Goal: Transaction & Acquisition: Obtain resource

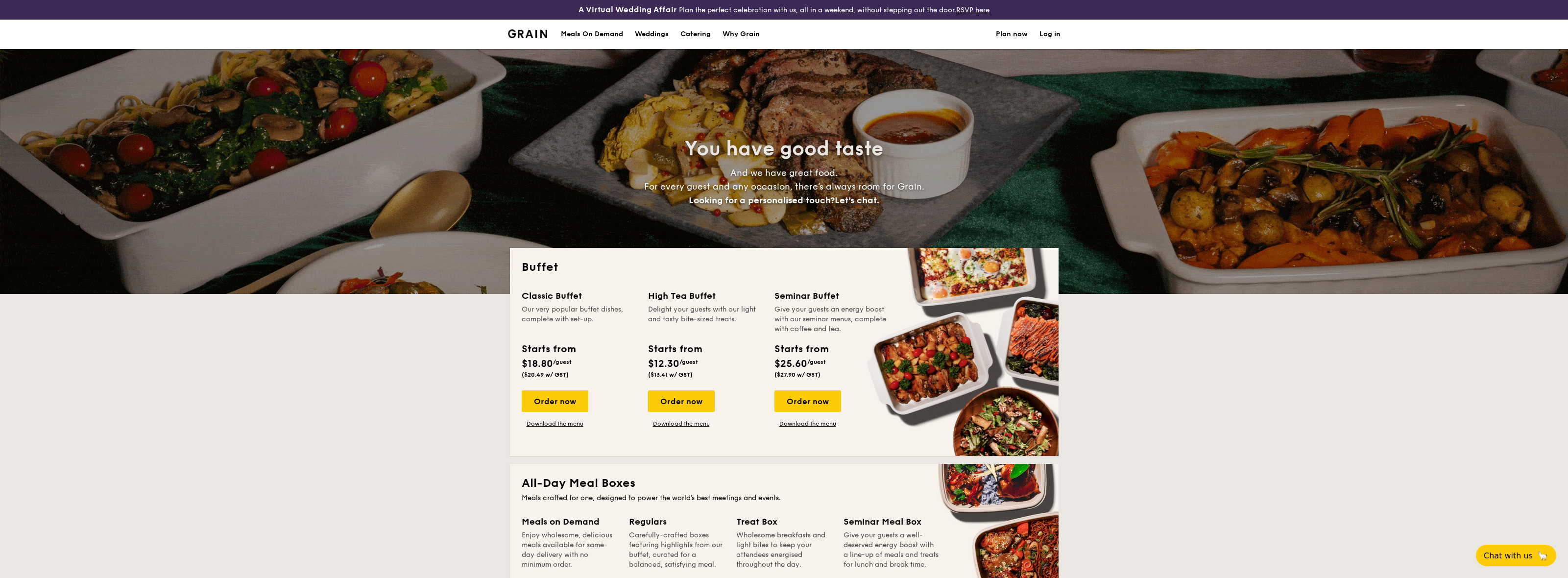
select select
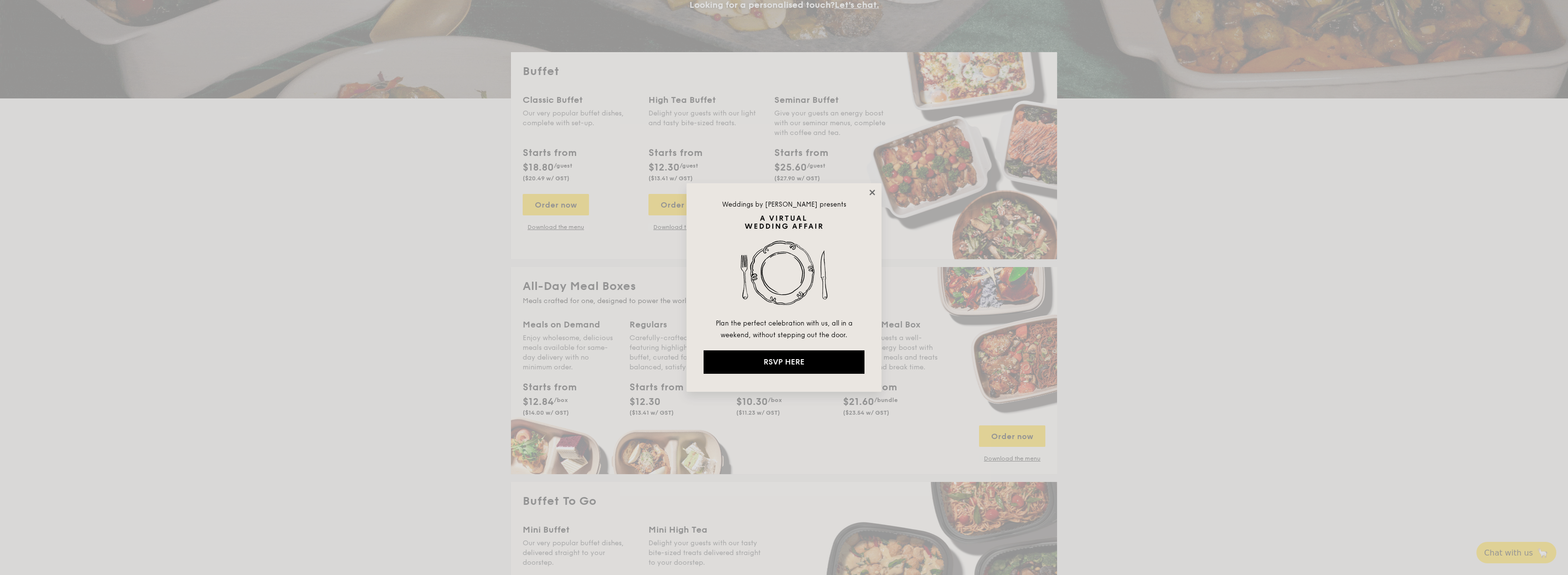
click at [873, 191] on icon at bounding box center [872, 193] width 9 height 9
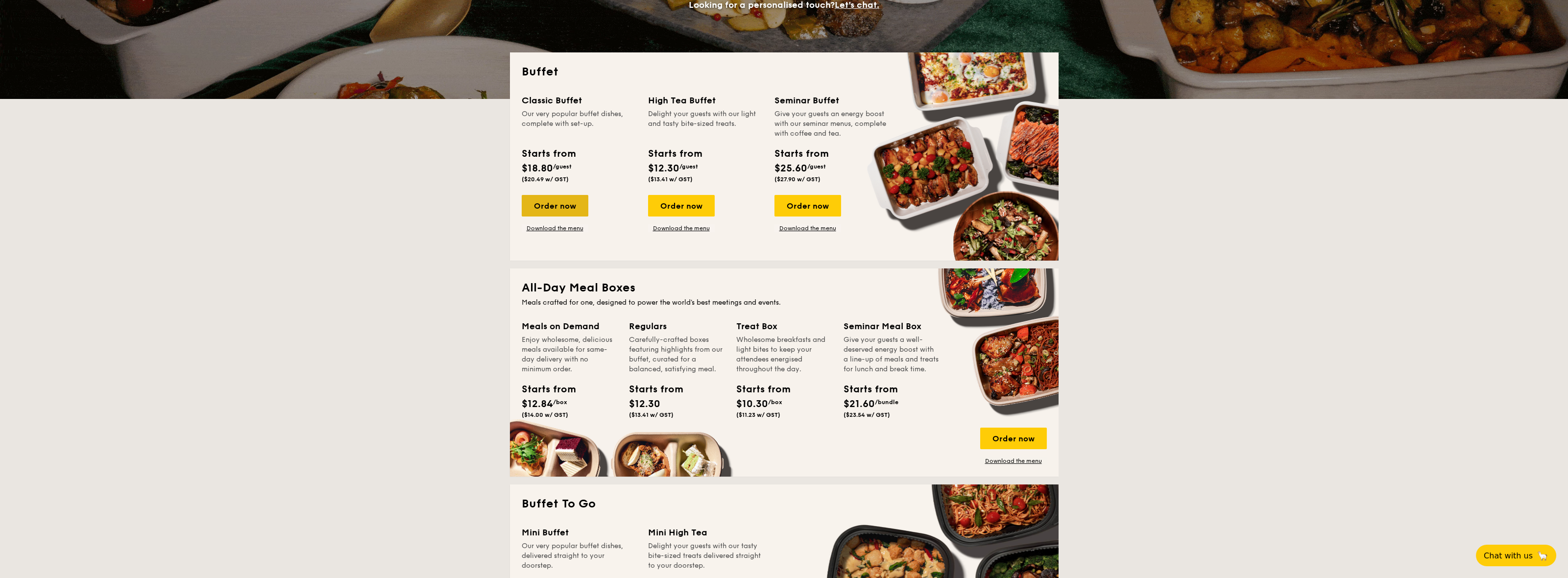
click at [556, 206] on div "Order now" at bounding box center [555, 206] width 66 height 21
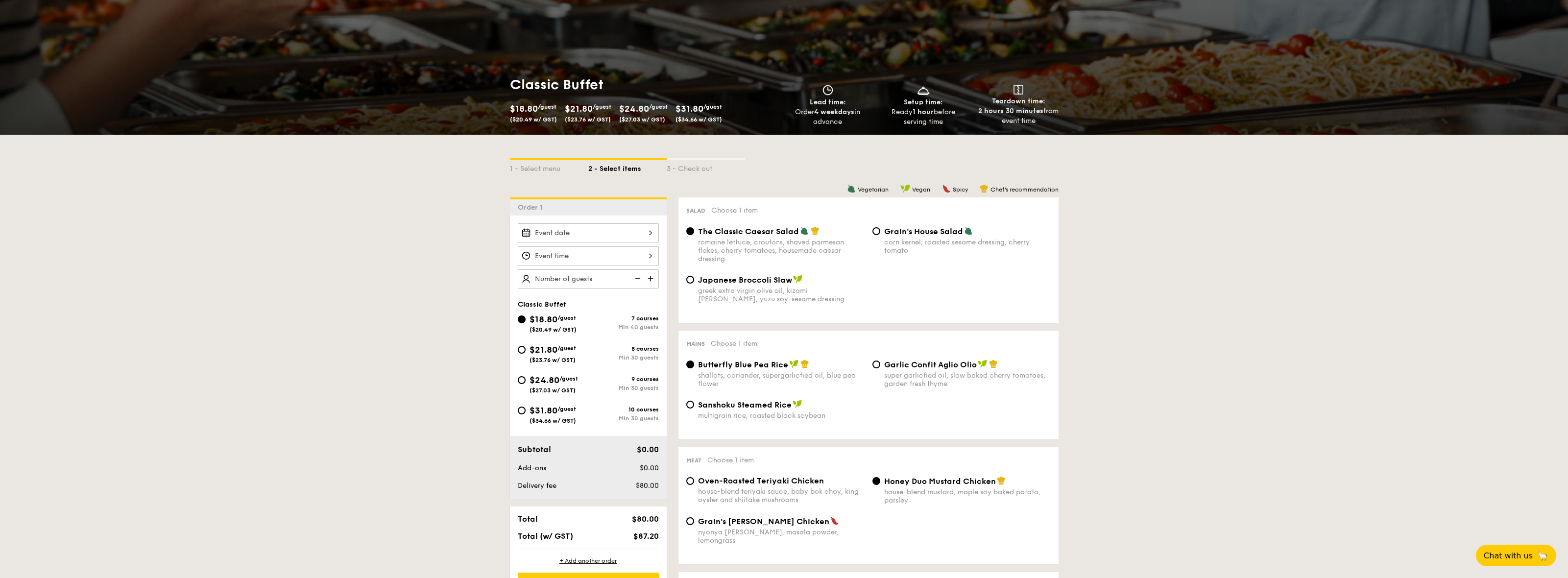
scroll to position [195, 0]
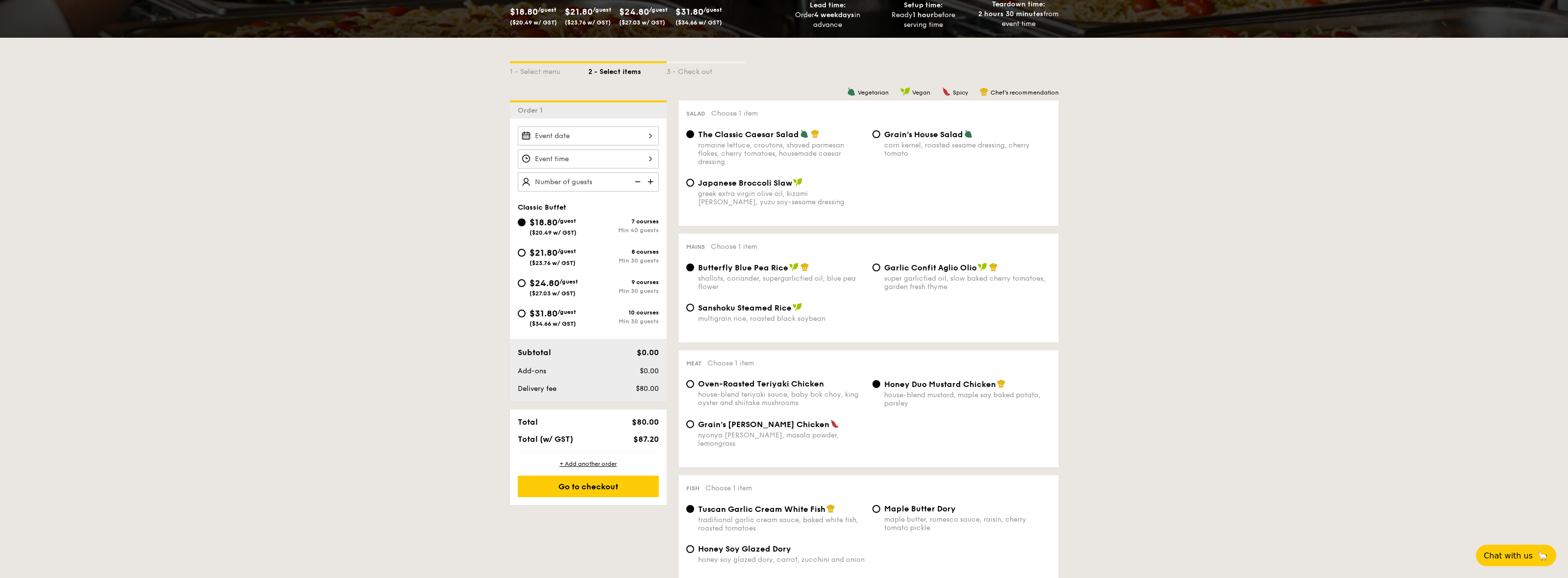
select select
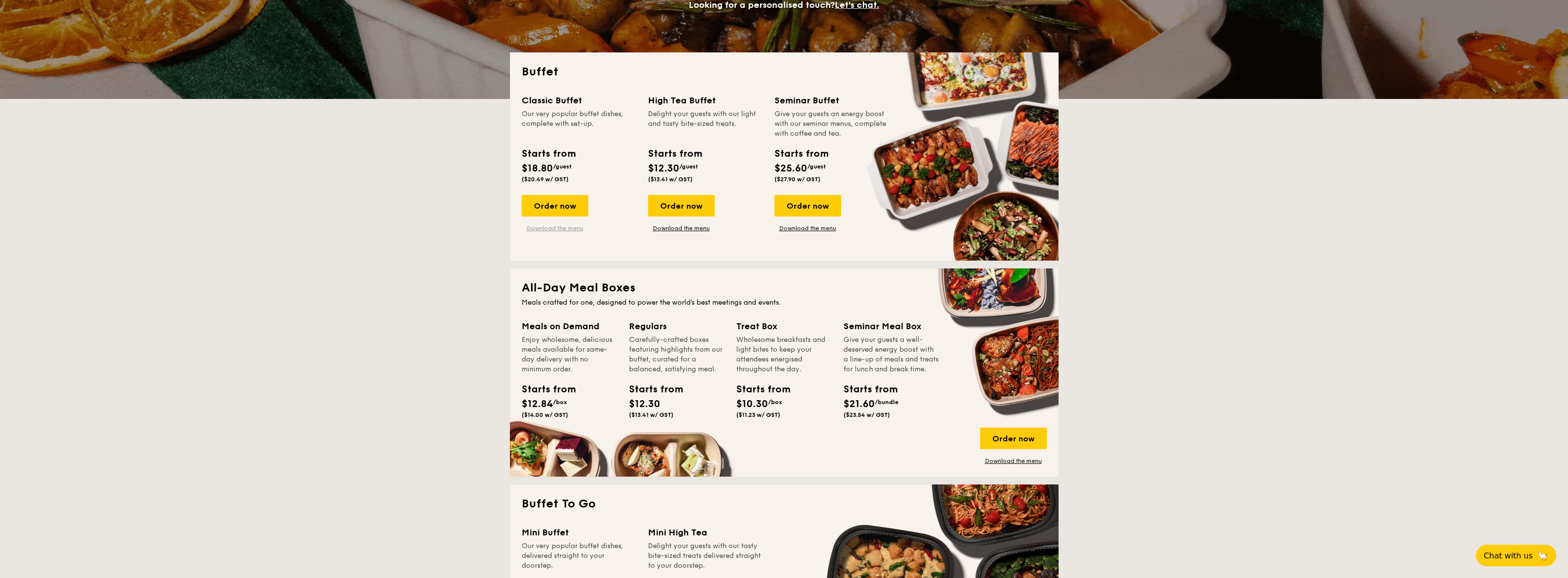
click at [568, 228] on link "Download the menu" at bounding box center [555, 228] width 66 height 8
